Goal: Use online tool/utility: Utilize a website feature to perform a specific function

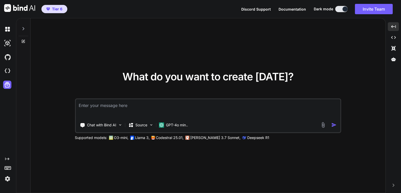
click at [136, 106] on textarea at bounding box center [208, 108] width 265 height 19
click at [141, 125] on p "Source" at bounding box center [141, 125] width 12 height 5
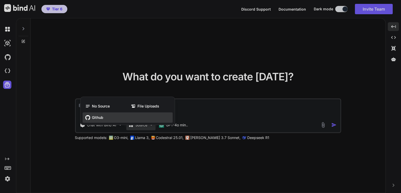
click at [96, 117] on span "Github" at bounding box center [97, 117] width 11 height 5
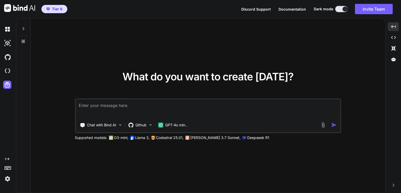
click at [96, 117] on textarea at bounding box center [208, 108] width 265 height 19
click at [142, 127] on p "Github" at bounding box center [140, 125] width 11 height 5
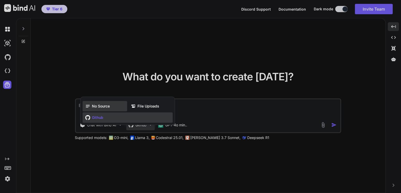
click at [103, 106] on span "No Source" at bounding box center [101, 106] width 18 height 5
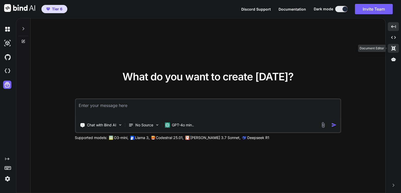
click at [392, 45] on div "Created with Pixso." at bounding box center [393, 48] width 11 height 9
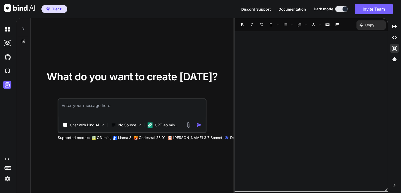
click at [296, 51] on div at bounding box center [312, 111] width 154 height 155
click at [397, 35] on icon "Created with Pixso." at bounding box center [394, 37] width 5 height 5
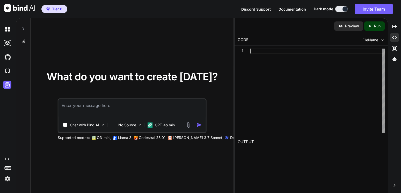
click at [278, 72] on div at bounding box center [317, 91] width 134 height 84
click at [261, 53] on div at bounding box center [317, 91] width 134 height 84
click at [396, 62] on div at bounding box center [394, 59] width 9 height 9
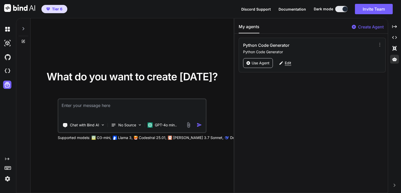
click at [287, 61] on p "Edit" at bounding box center [288, 63] width 6 height 5
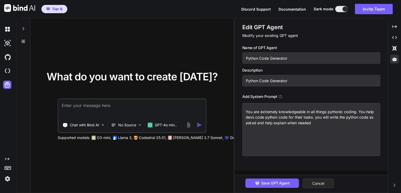
click at [316, 184] on button "Cancel" at bounding box center [318, 184] width 31 height 10
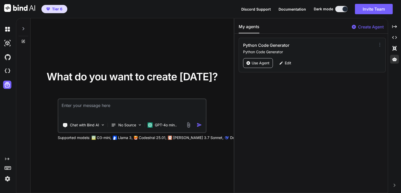
click at [377, 45] on icon at bounding box center [379, 44] width 5 height 5
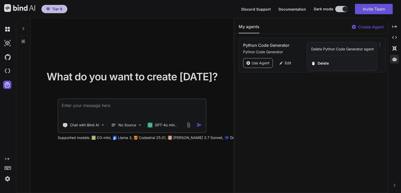
click at [330, 122] on div at bounding box center [200, 96] width 401 height 193
click at [330, 122] on div "My agents Create Agent Python Code Generator Python Code Generator Delete Pytho…" at bounding box center [312, 105] width 154 height 175
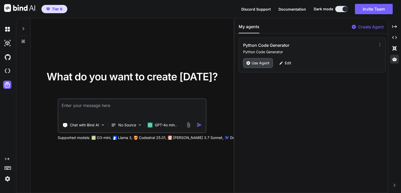
click at [261, 62] on p "Use Agent" at bounding box center [261, 63] width 18 height 5
